Goal: Use online tool/utility: Utilize a website feature to perform a specific function

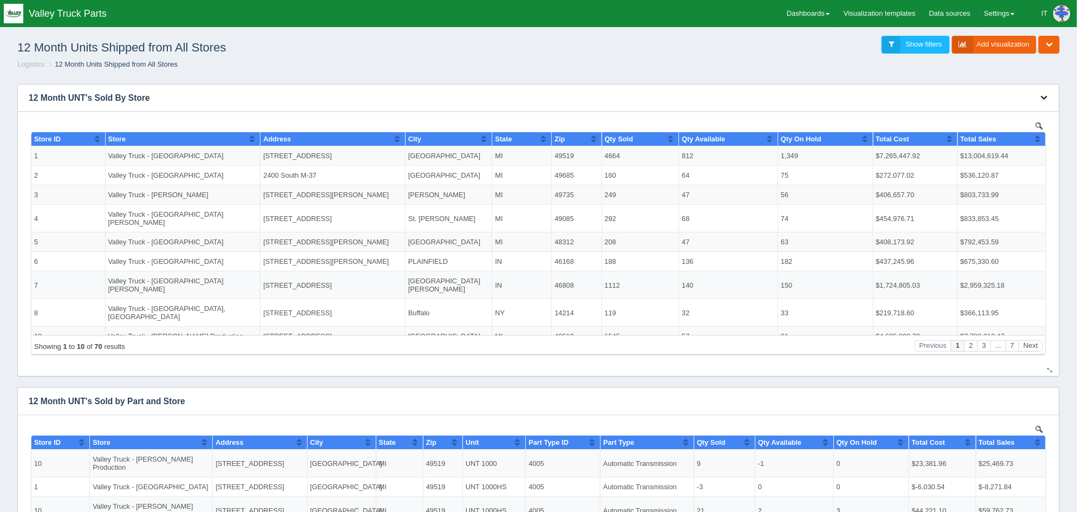
click at [1042, 94] on icon "button" at bounding box center [1043, 97] width 7 height 7
click at [1029, 109] on link "Edit chart" at bounding box center [1007, 114] width 87 height 16
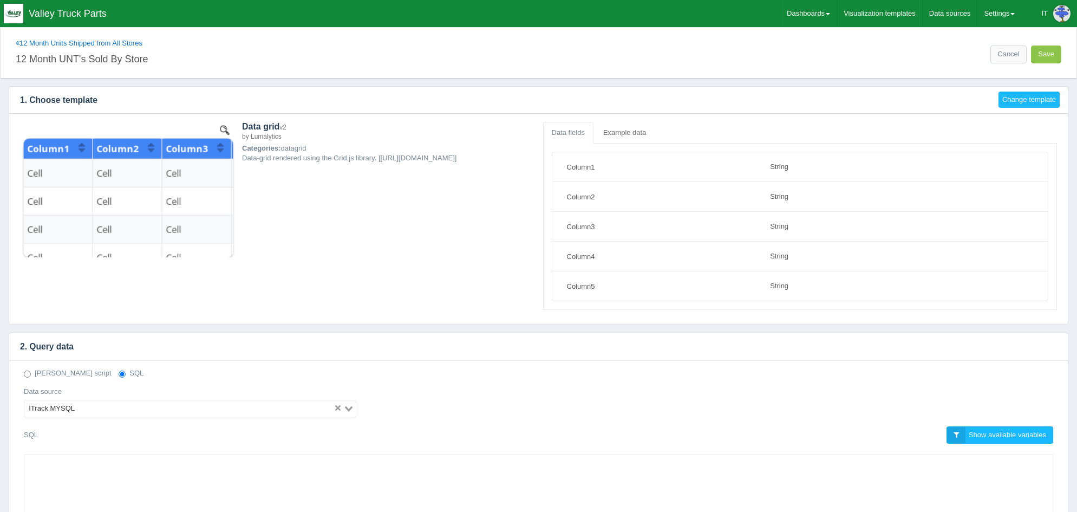
select select "string"
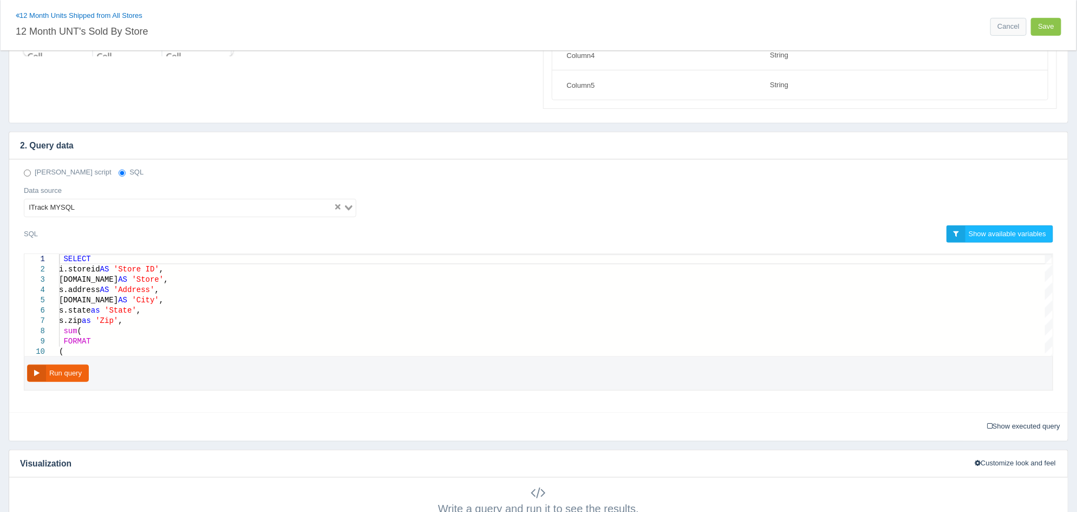
scroll to position [203, 0]
click at [218, 335] on div "FORMAT" at bounding box center [556, 340] width 994 height 10
type textarea "SELECT i.storeid AS 'Store ID', s.name AS 'Store', s.address AS 'Address', s.ci…"
